Goal: Transaction & Acquisition: Purchase product/service

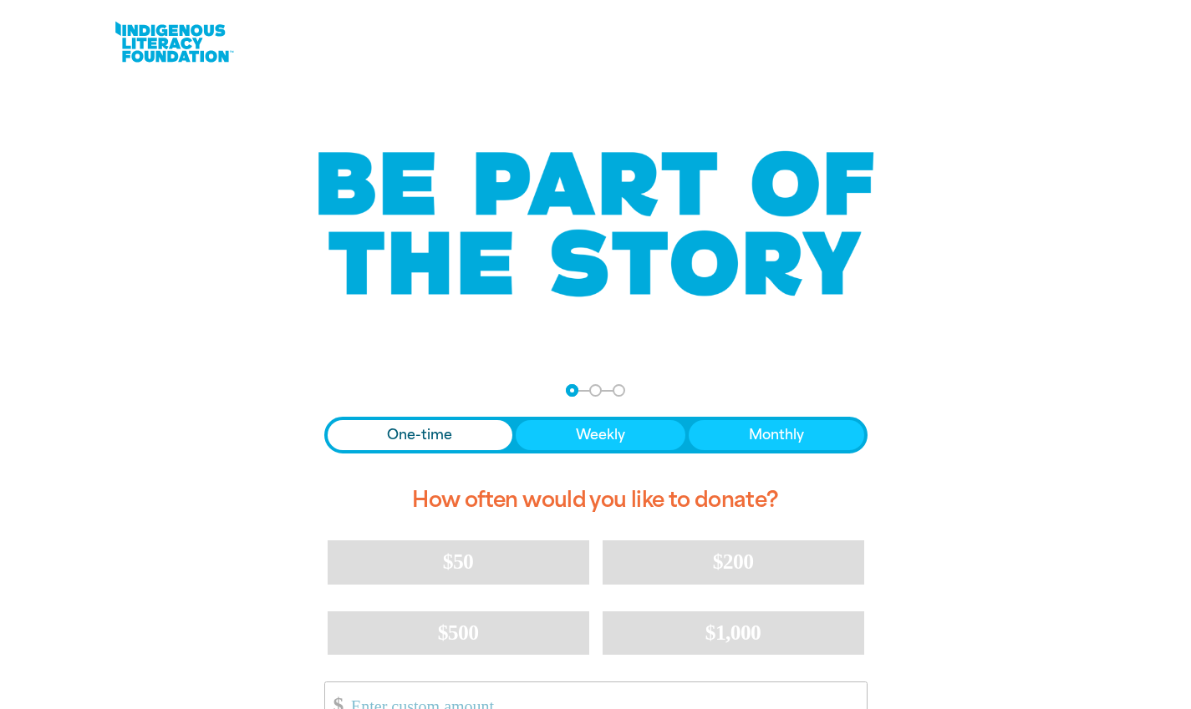
scroll to position [261, 0]
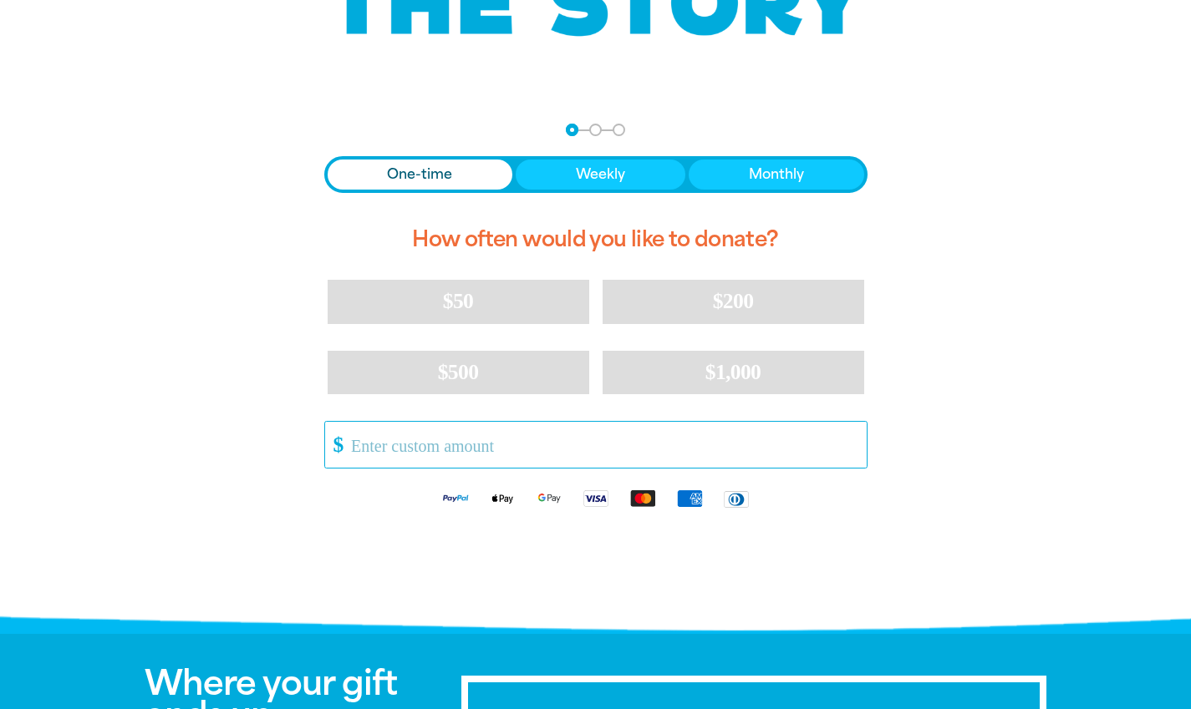
click at [422, 453] on input "Other Amount" at bounding box center [602, 445] width 526 height 46
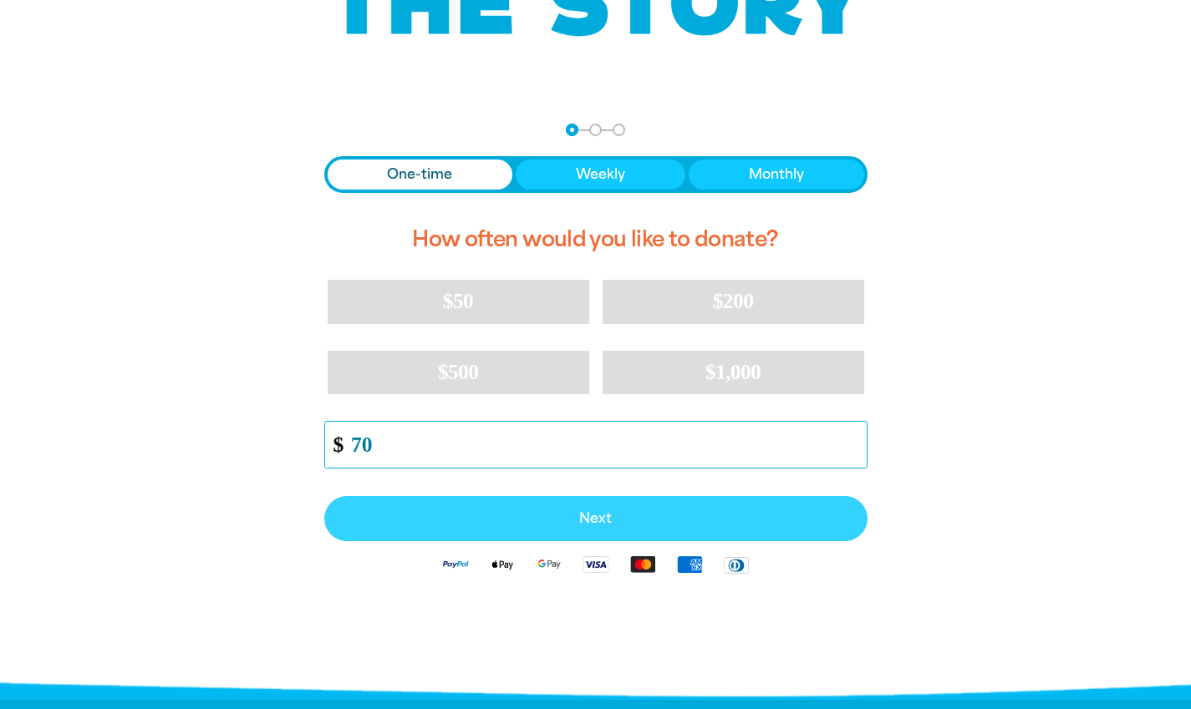
type input "70"
click at [572, 521] on span "Next" at bounding box center [596, 518] width 506 height 13
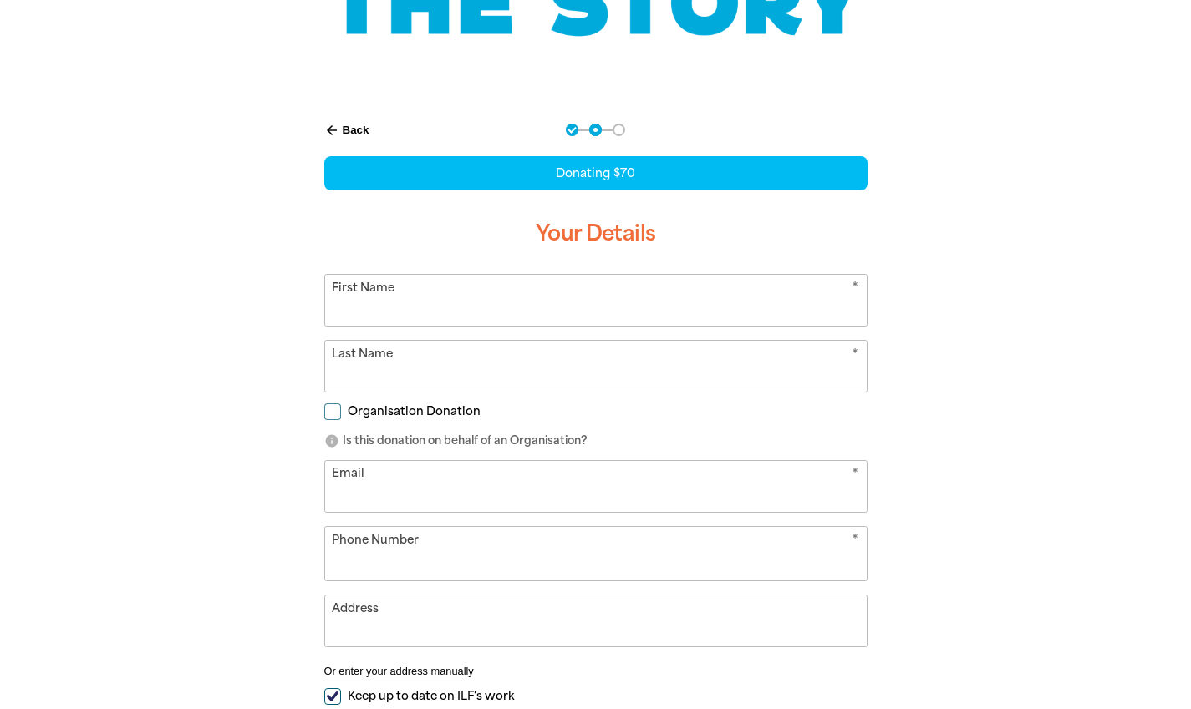
select select "AU"
click at [592, 313] on input "First Name" at bounding box center [595, 300] width 541 height 51
type input "Ashleigh"
type input "[PERSON_NAME]"
type input "[EMAIL_ADDRESS][DOMAIN_NAME]"
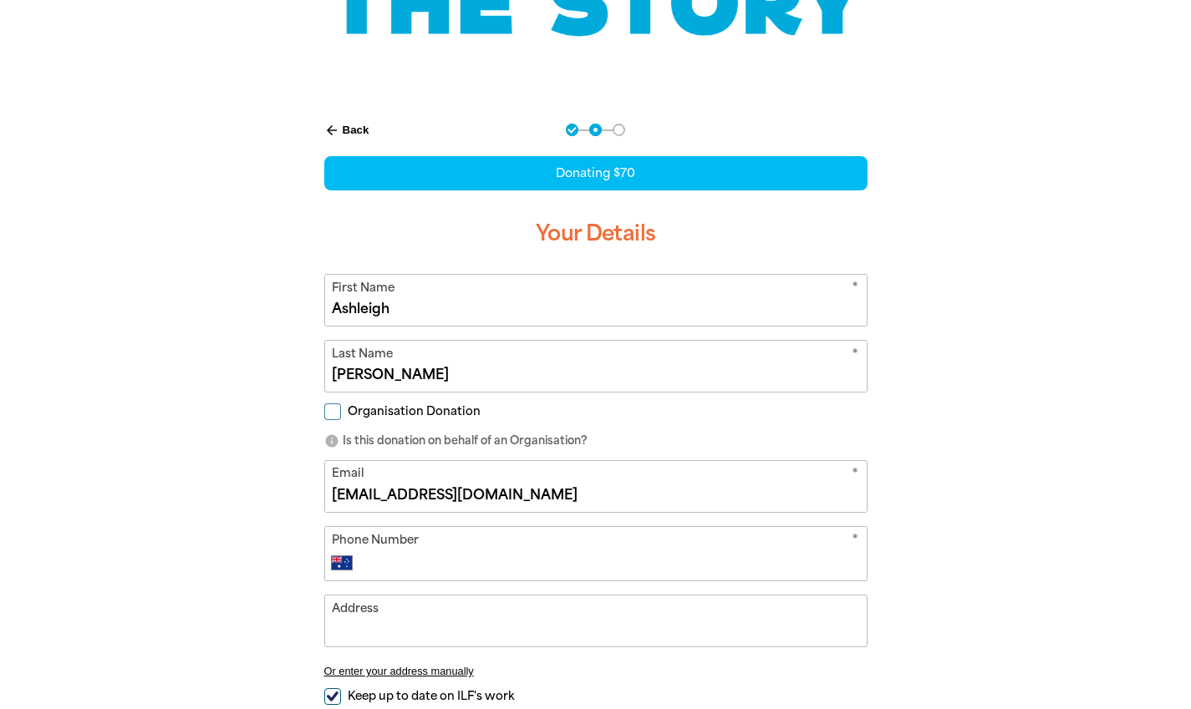
type input "0403 930 900"
type input "[STREET_ADDRESS]"
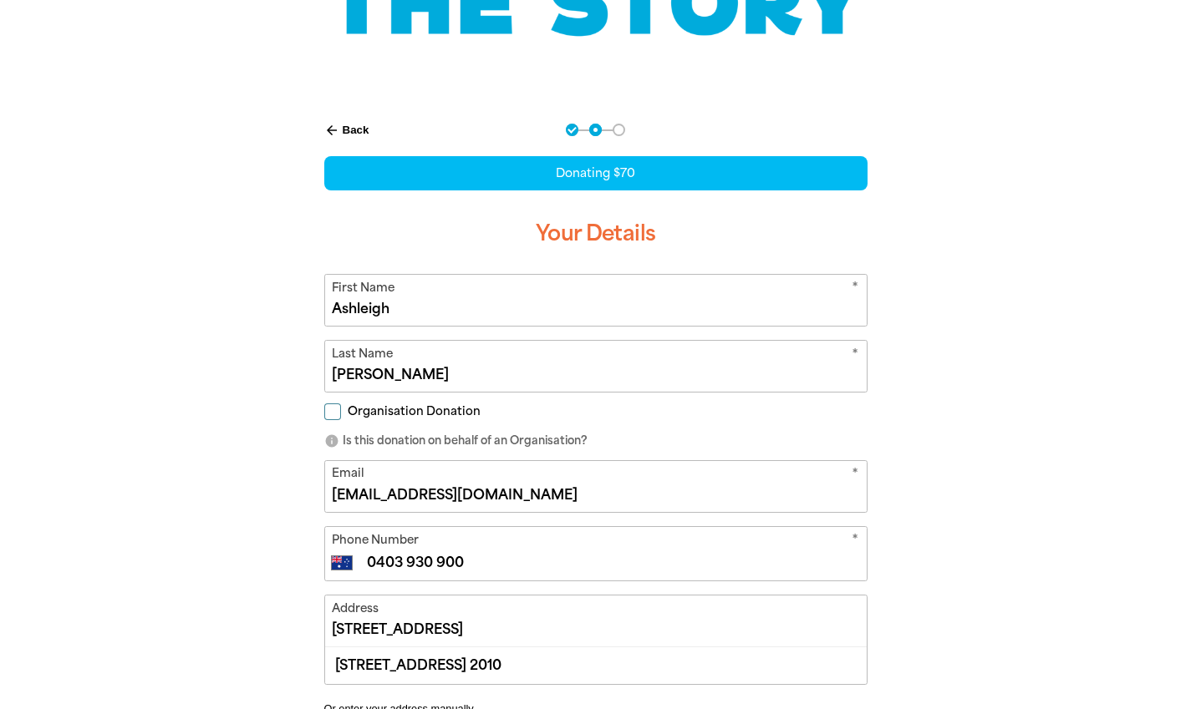
click at [336, 417] on input "Organisation Donation" at bounding box center [332, 412] width 17 height 17
checkbox input "true"
select select "AU"
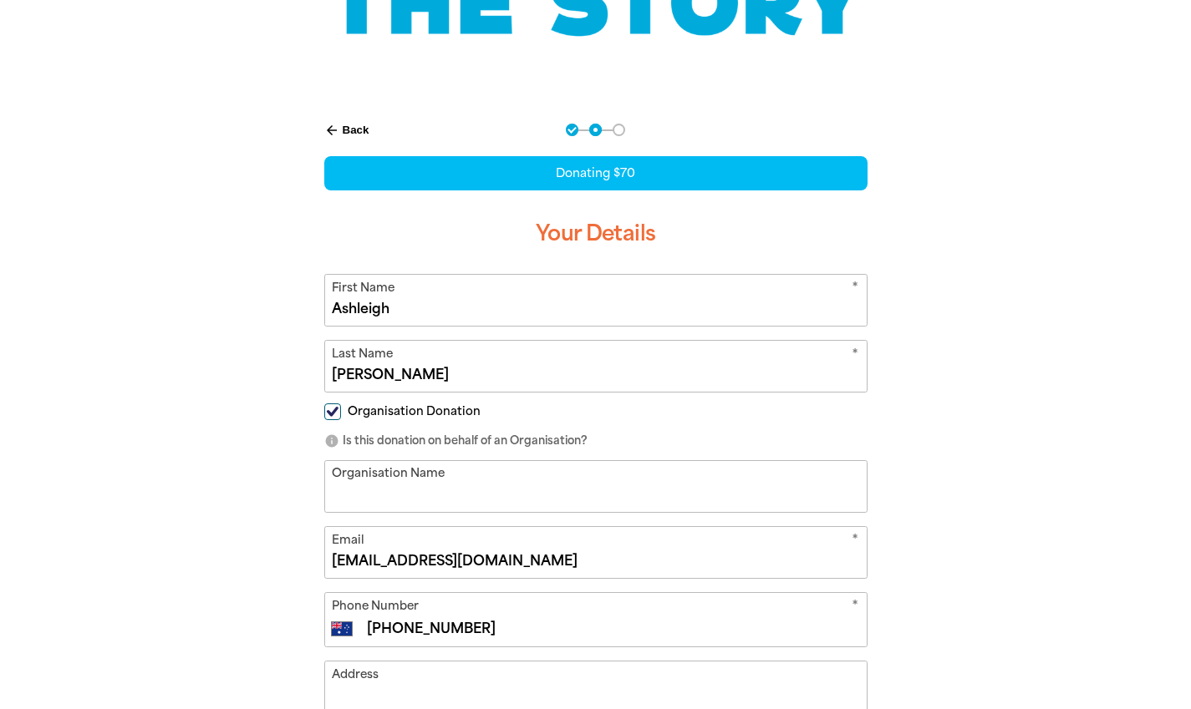
click at [388, 485] on input "Organisation Name" at bounding box center [595, 486] width 541 height 51
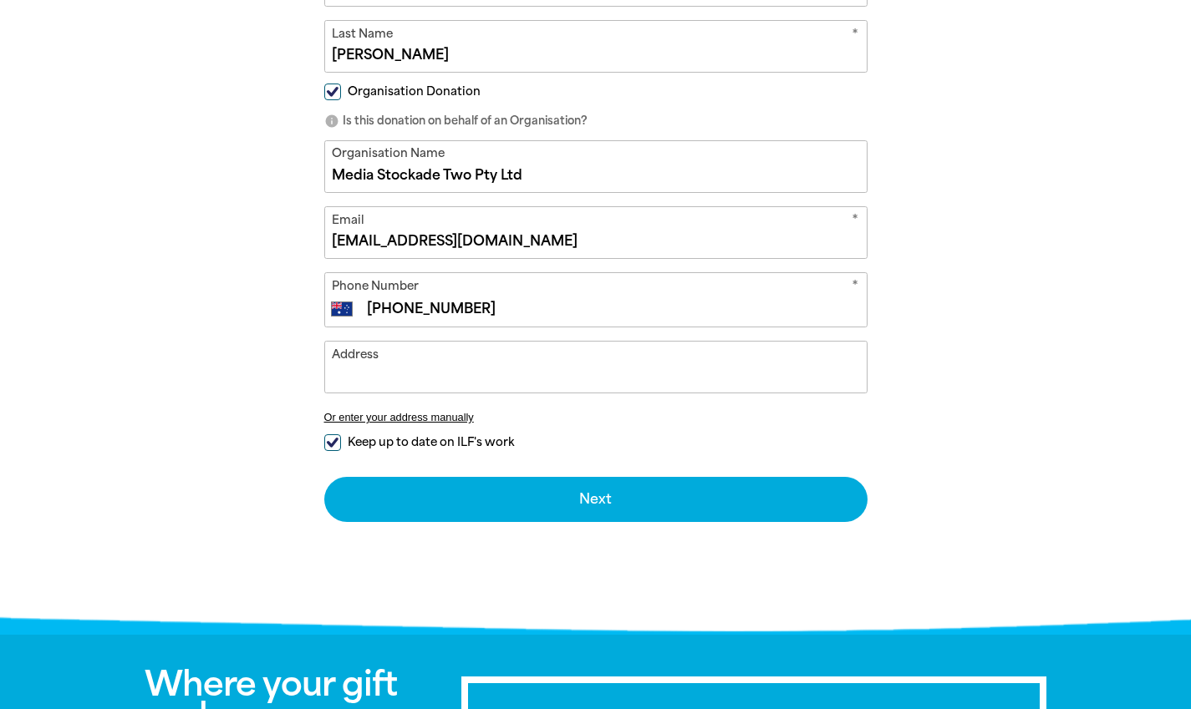
scroll to position [582, 0]
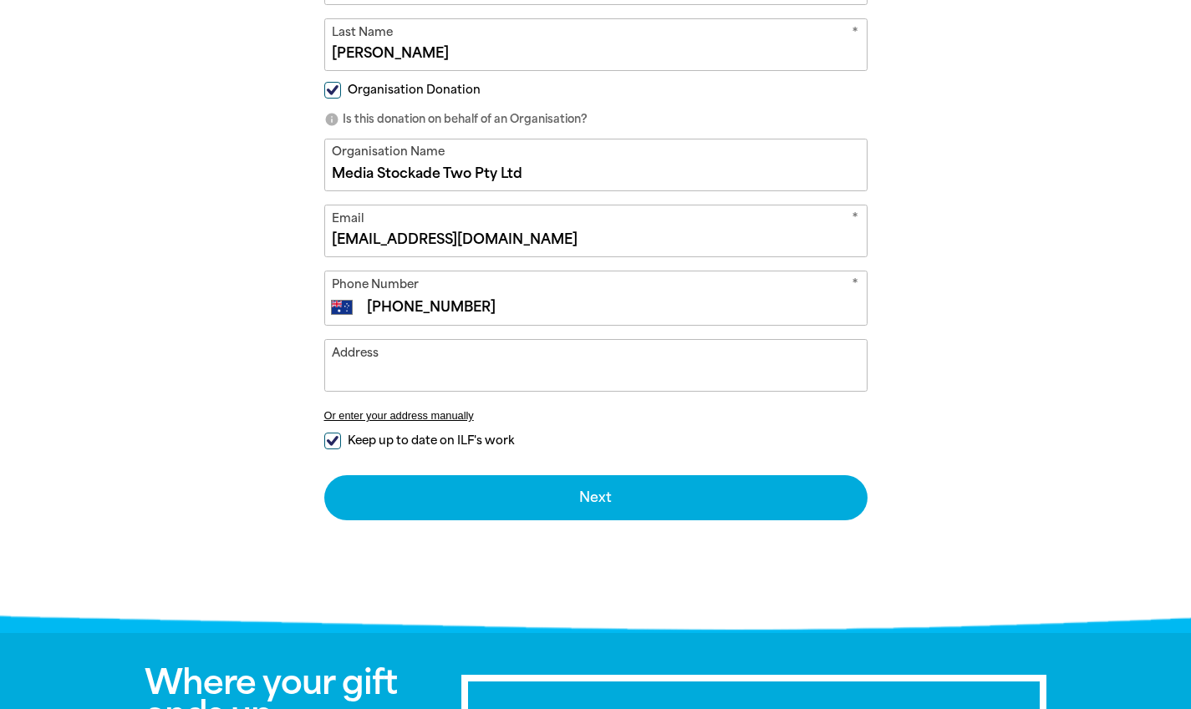
type input "Media Stockade Two Pty Ltd"
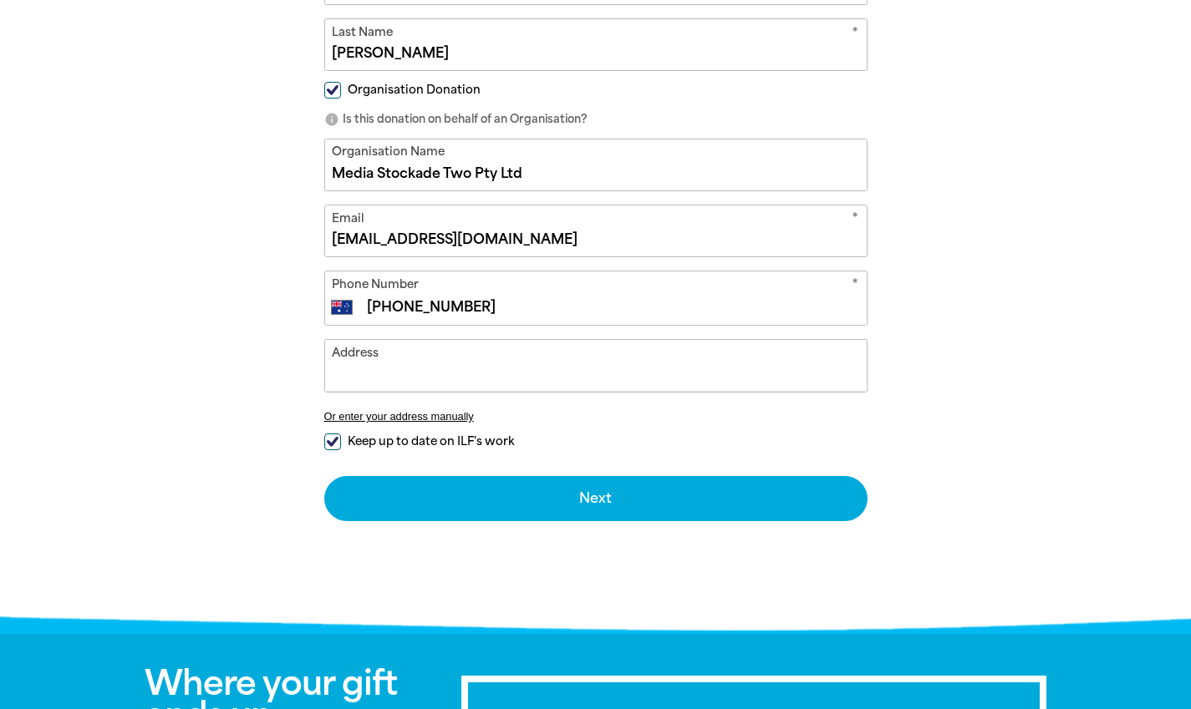
click at [513, 368] on input "Address" at bounding box center [595, 365] width 541 height 51
click at [332, 440] on input "Keep up to date on ILF's work" at bounding box center [332, 442] width 17 height 17
checkbox input "false"
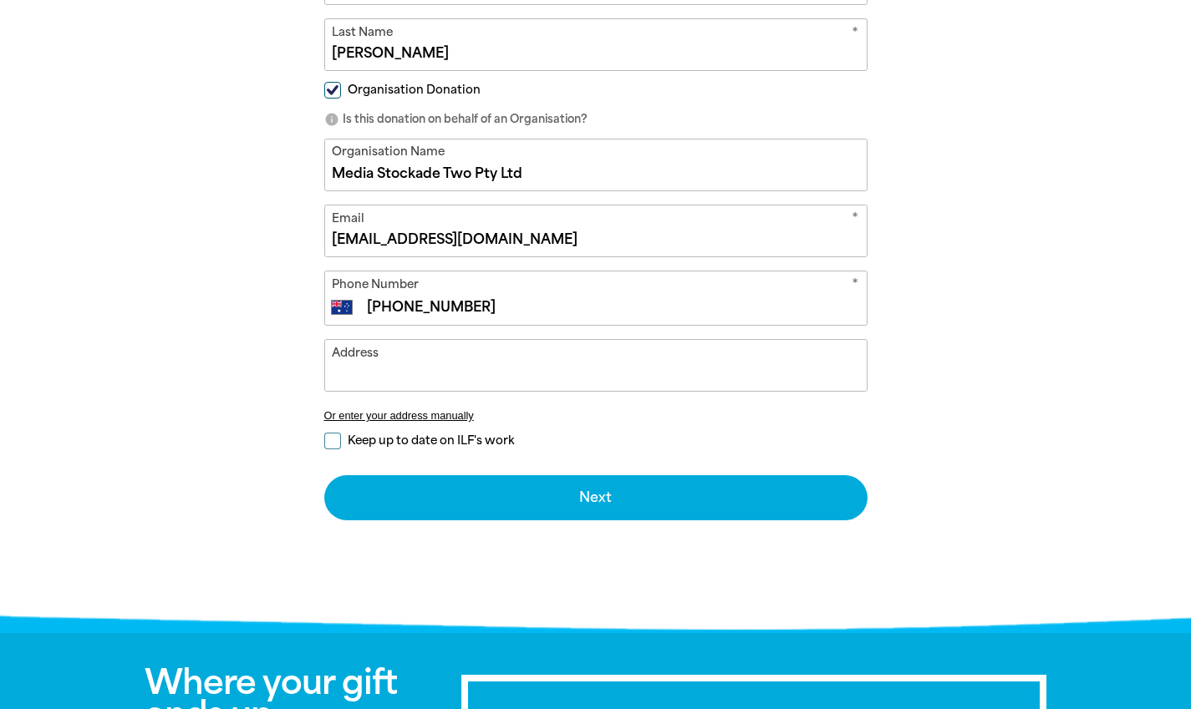
click at [475, 365] on input "Address" at bounding box center [595, 365] width 541 height 51
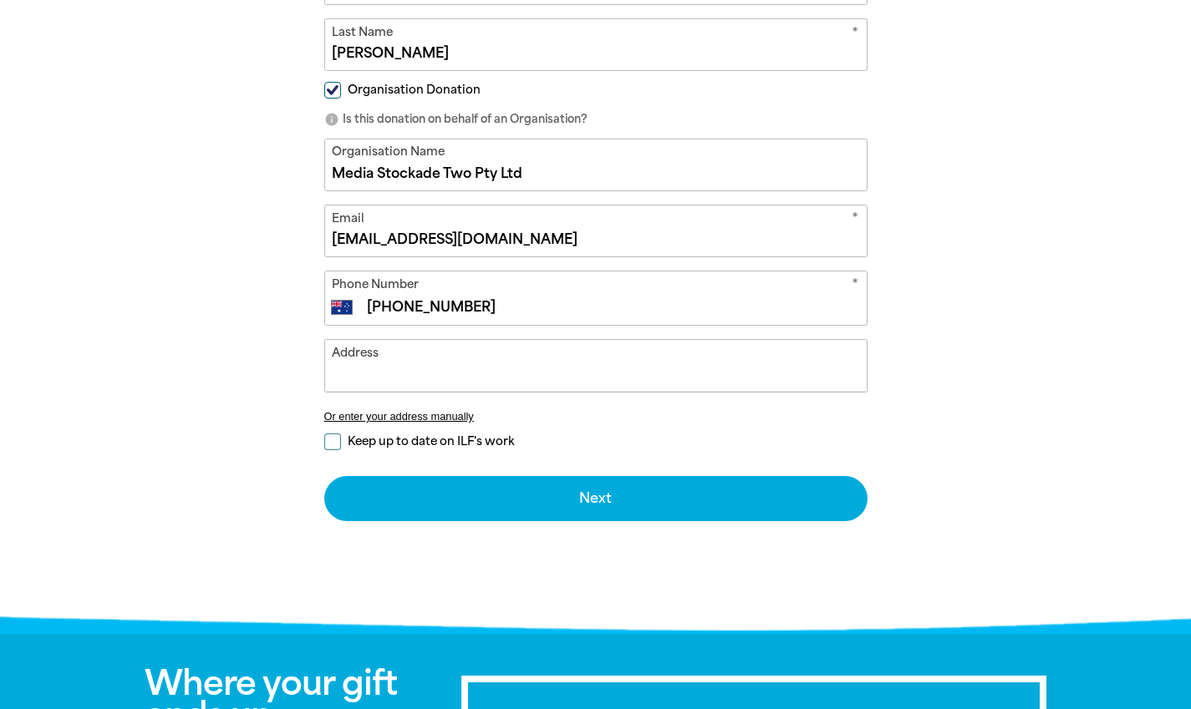
type input "[STREET_ADDRESS] 2010"
type input "0403 930 900"
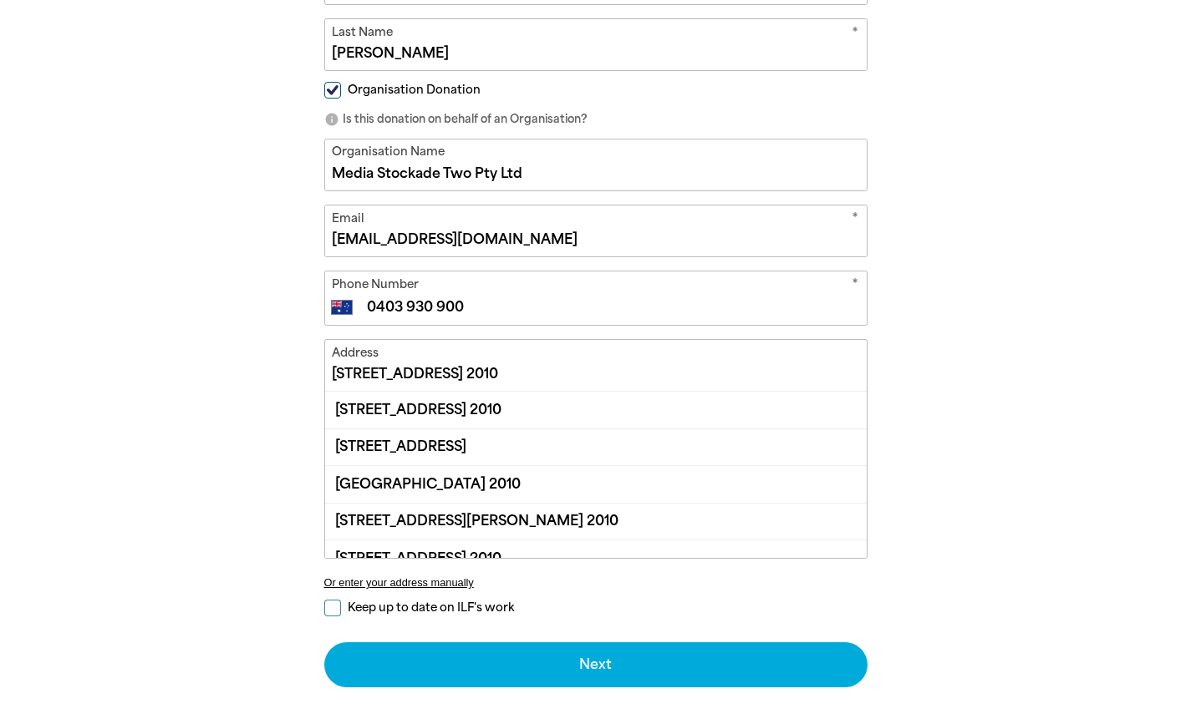
scroll to position [576, 0]
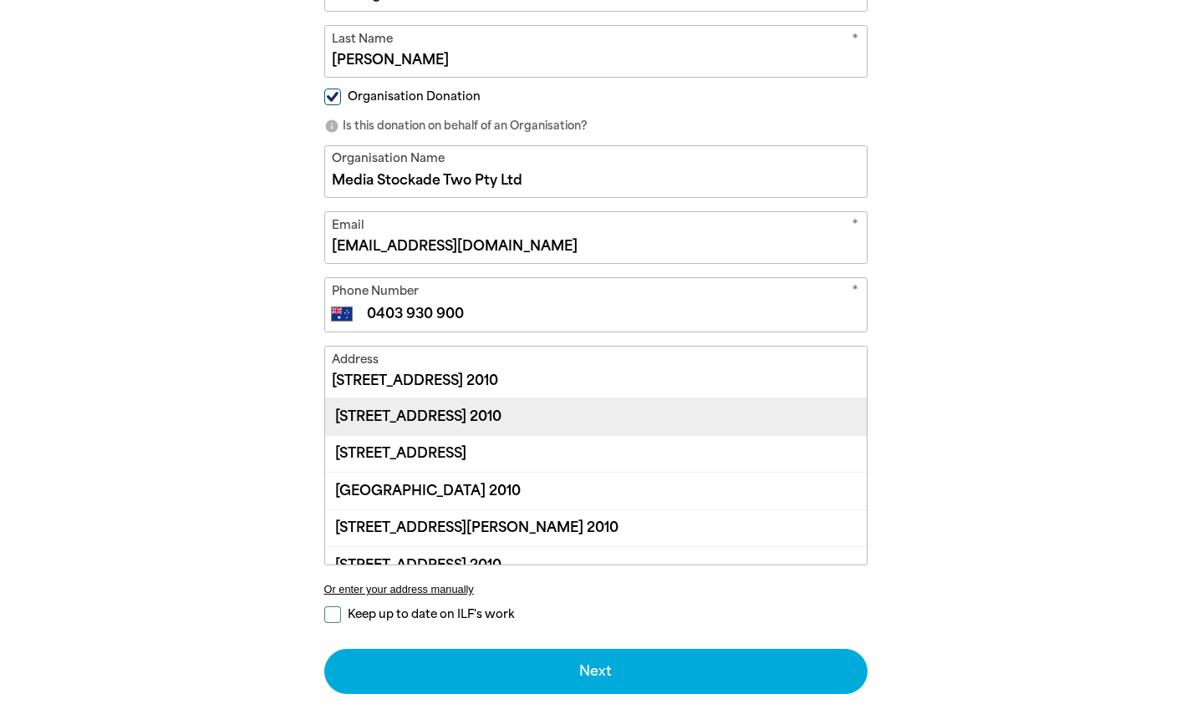
click at [566, 415] on div "[STREET_ADDRESS] 2010" at bounding box center [595, 417] width 541 height 36
type input "[STREET_ADDRESS] 2010"
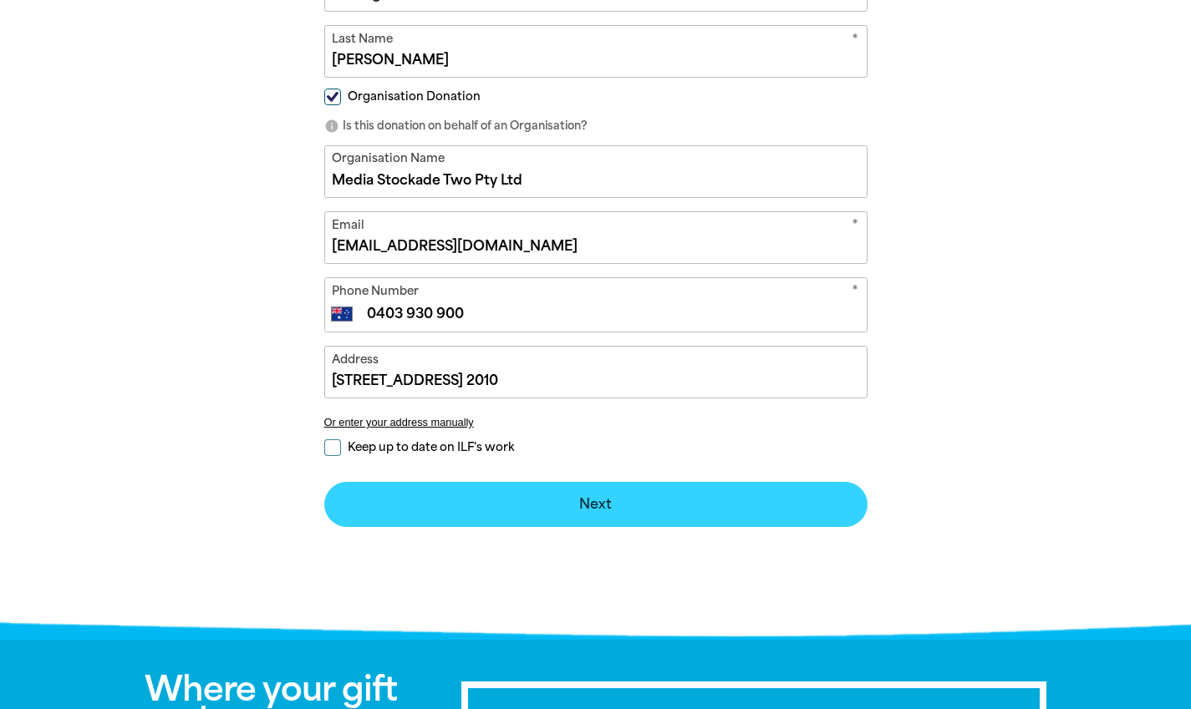
click at [624, 500] on button "Next chevron_right" at bounding box center [595, 504] width 543 height 45
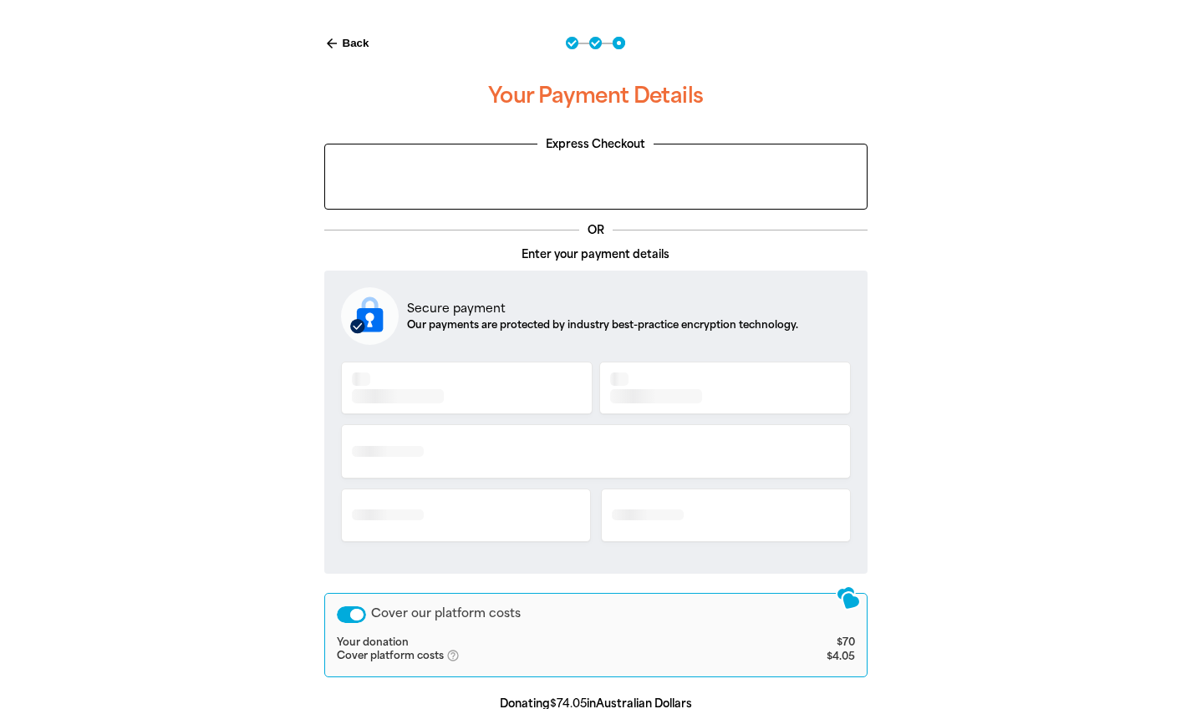
scroll to position [343, 0]
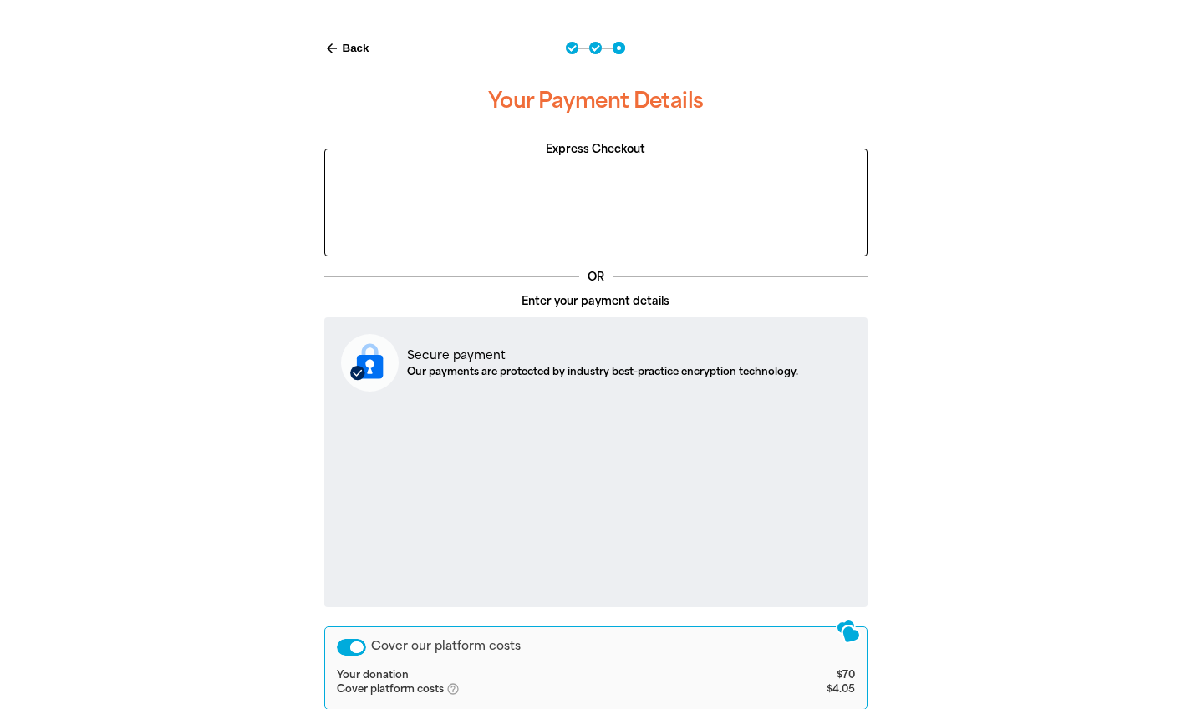
click at [1062, 312] on div "arrow_back Back Step 1 Step 2 Step 3 Your Payment Details Express Checkout OR E…" at bounding box center [595, 468] width 1003 height 895
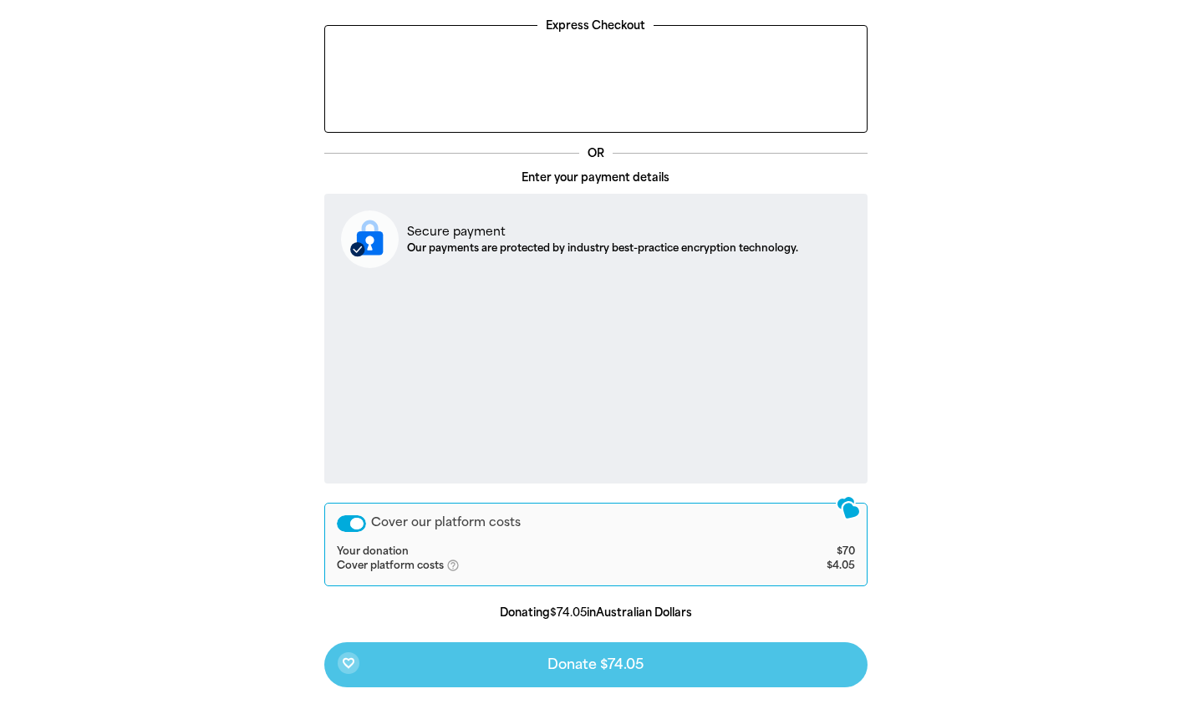
scroll to position [467, 0]
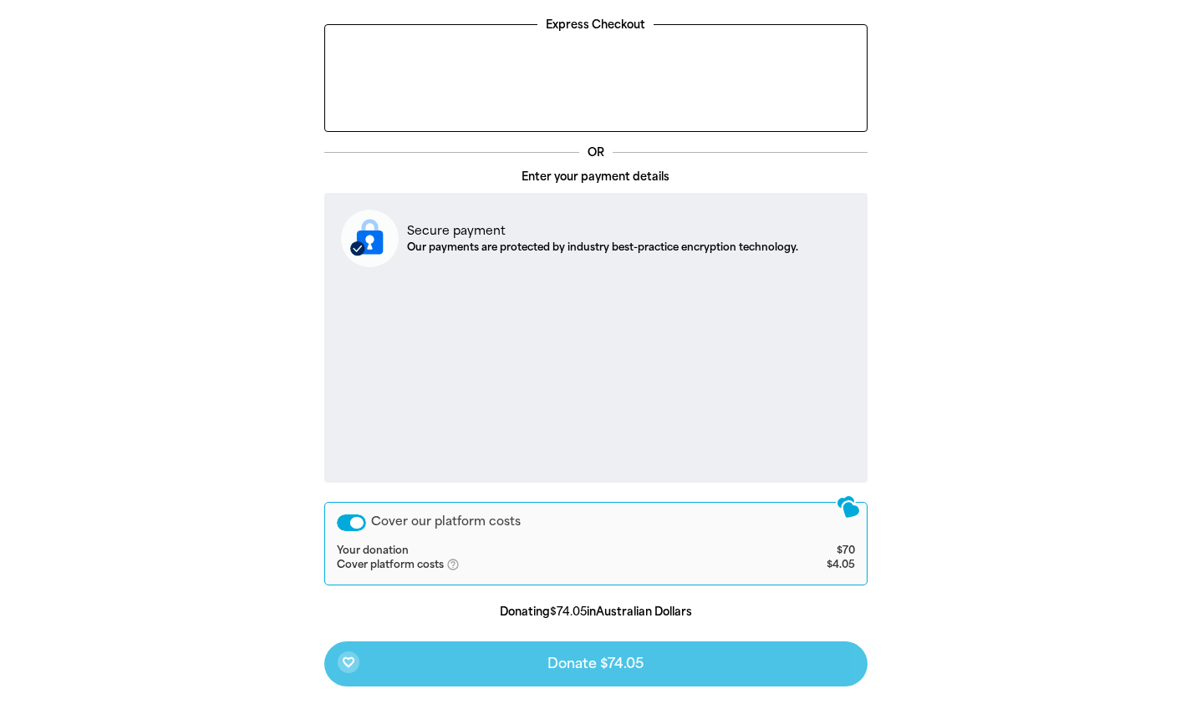
click at [349, 516] on div "Cover our platform costs" at bounding box center [351, 523] width 29 height 17
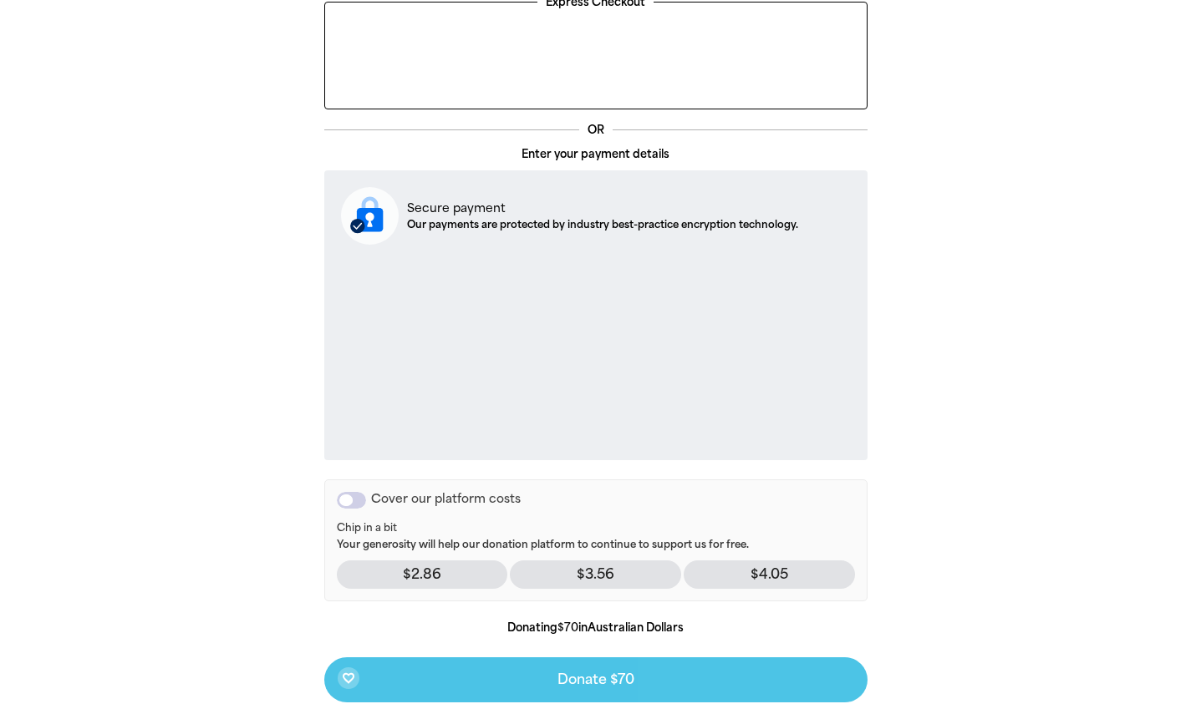
scroll to position [489, 0]
click at [353, 498] on div "Cover our platform costs" at bounding box center [351, 501] width 29 height 17
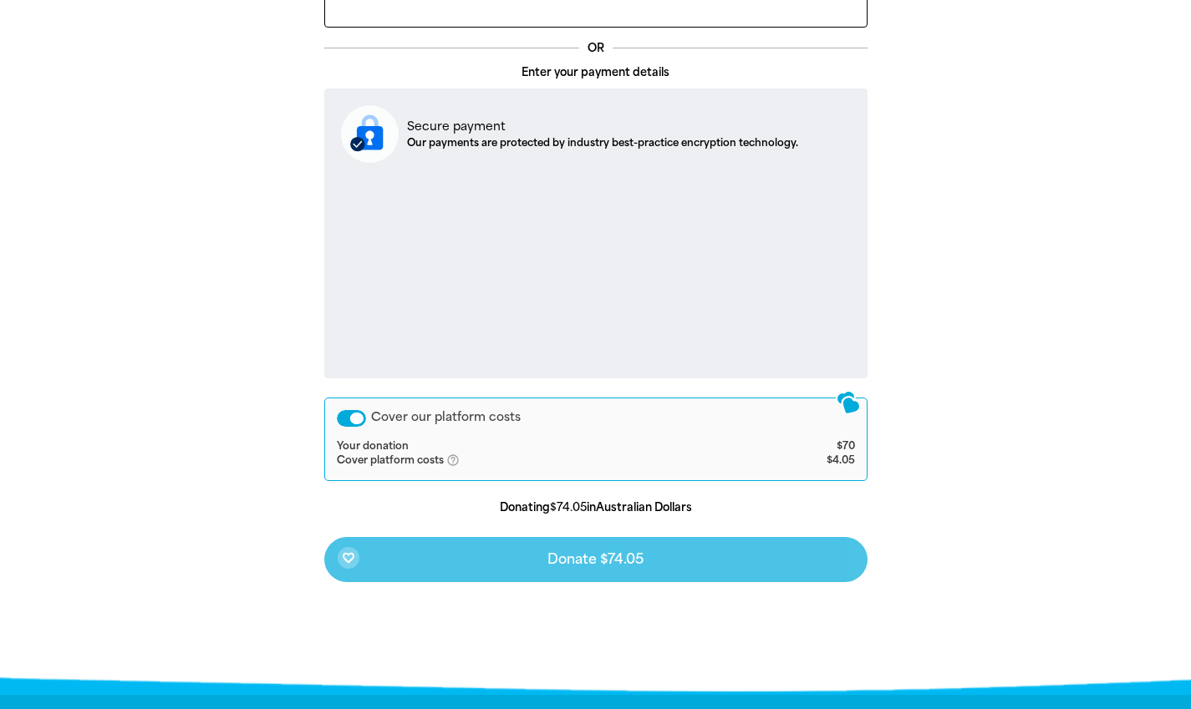
scroll to position [596, 0]
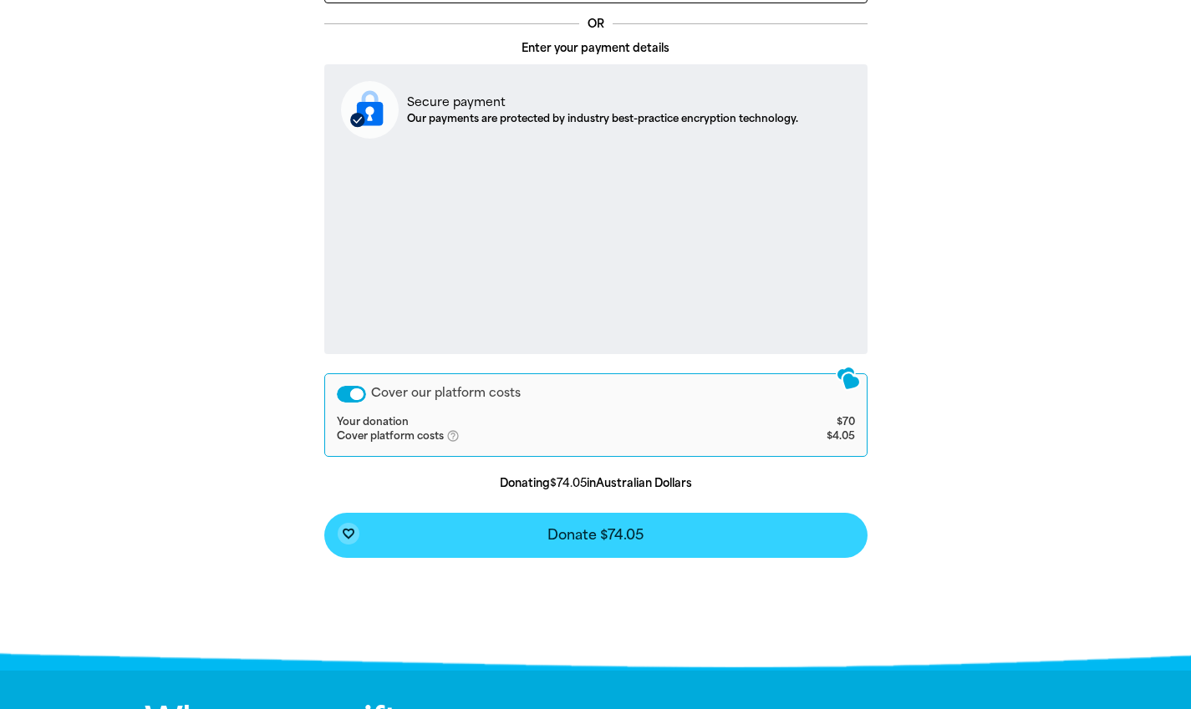
click at [582, 542] on span "Donate $74.05" at bounding box center [595, 535] width 96 height 13
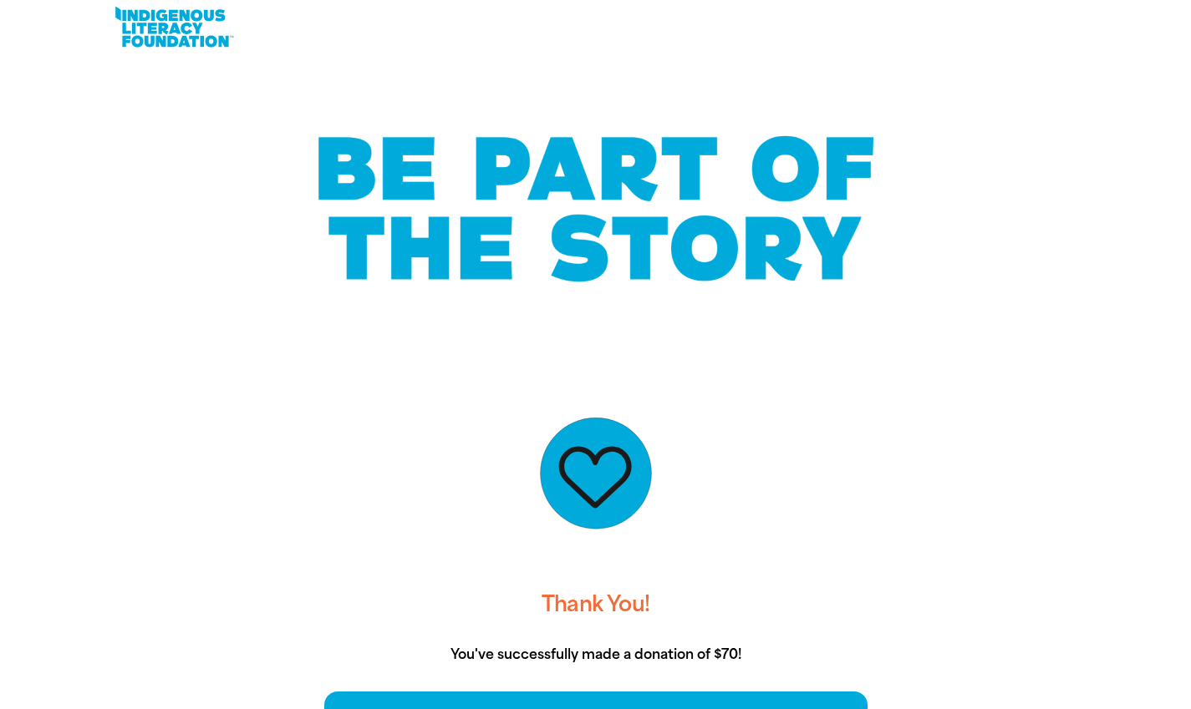
scroll to position [14, 0]
